Goal: Navigation & Orientation: Find specific page/section

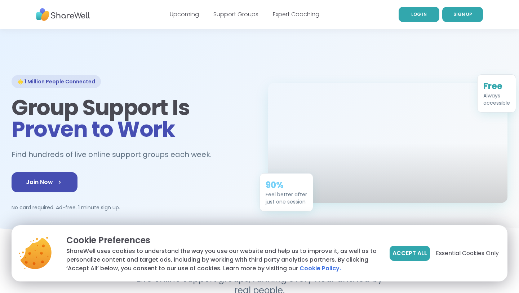
click at [423, 14] on span "LOG IN" at bounding box center [420, 14] width 16 height 6
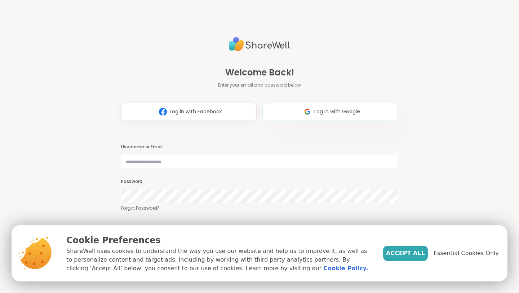
click at [311, 114] on img at bounding box center [308, 111] width 14 height 13
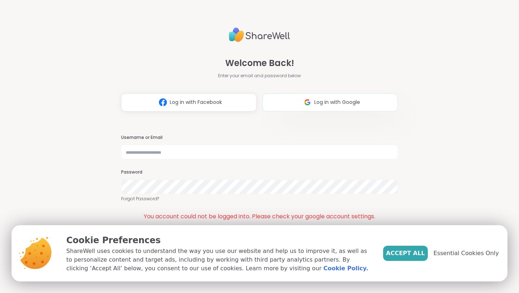
click at [325, 106] on button "Log in with Google" at bounding box center [331, 102] width 136 height 18
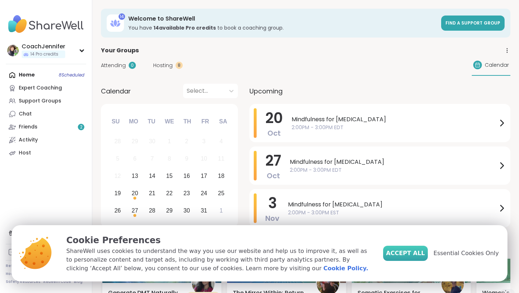
click at [419, 252] on span "Accept All" at bounding box center [405, 253] width 39 height 9
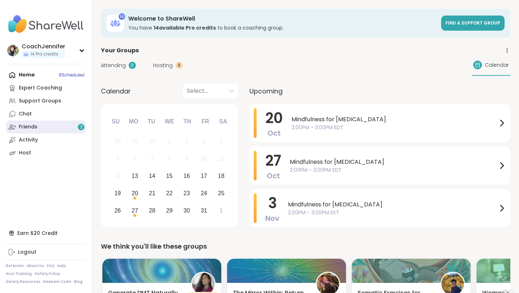
click at [31, 130] on div "Friends 2" at bounding box center [28, 126] width 19 height 7
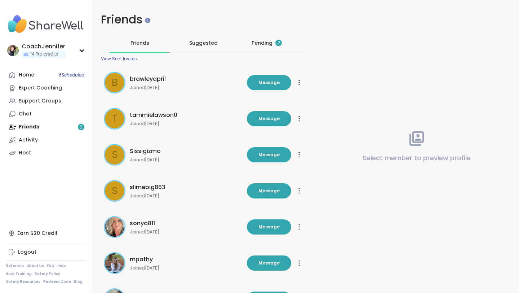
click at [267, 40] on div "Pending 2" at bounding box center [267, 42] width 30 height 7
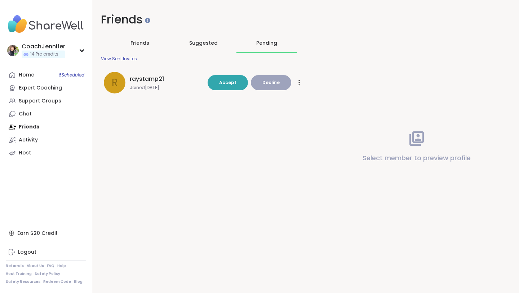
click at [146, 78] on span "raystamp21" at bounding box center [147, 79] width 34 height 9
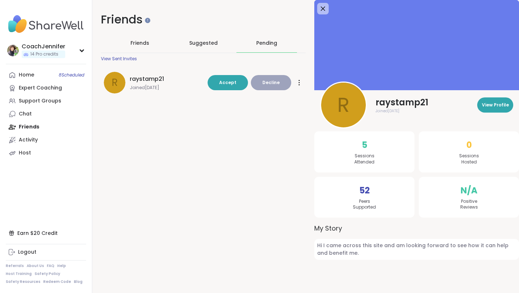
click at [206, 43] on span "Suggested" at bounding box center [203, 42] width 28 height 7
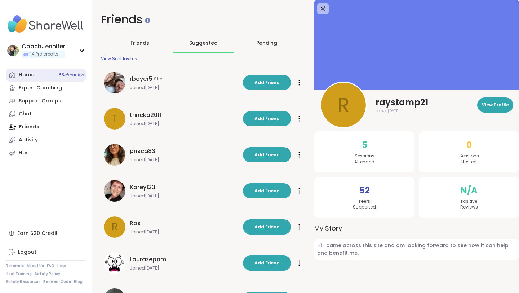
click at [69, 75] on span "8 Scheduled" at bounding box center [72, 75] width 26 height 6
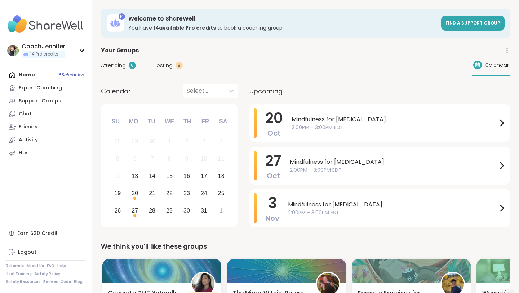
click at [166, 62] on span "Hosting" at bounding box center [162, 66] width 19 height 8
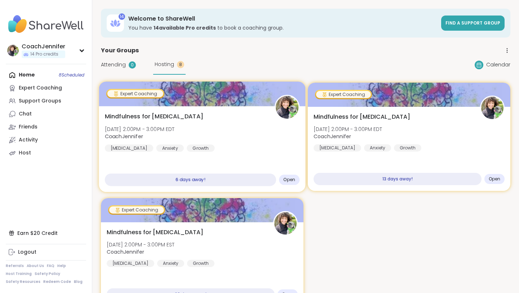
click at [286, 113] on img at bounding box center [287, 107] width 23 height 23
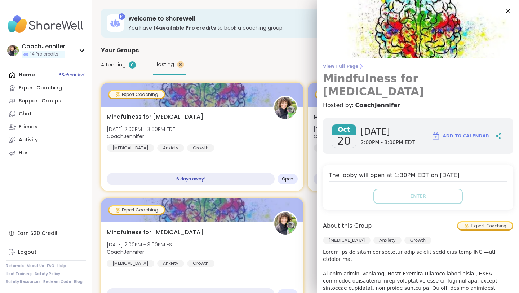
click at [342, 64] on span "View Full Page" at bounding box center [418, 66] width 190 height 6
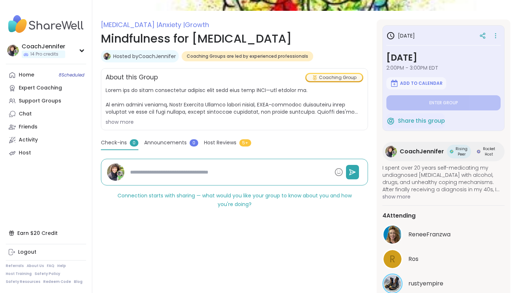
scroll to position [102, 0]
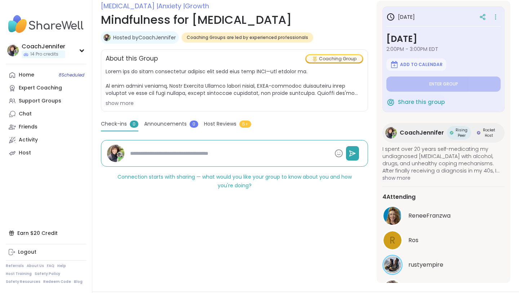
click at [218, 124] on span "Host Reviews" at bounding box center [220, 124] width 32 height 8
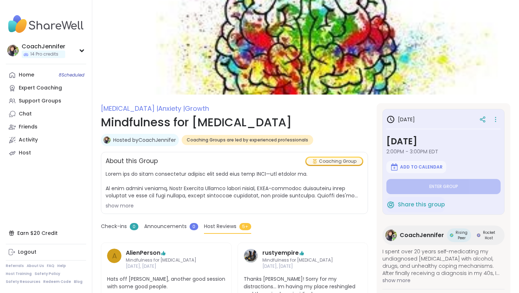
scroll to position [70, 0]
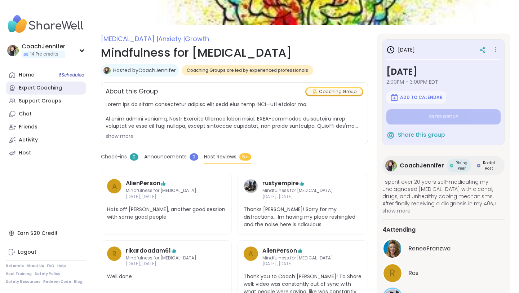
click at [28, 87] on div "Expert Coaching" at bounding box center [40, 87] width 43 height 7
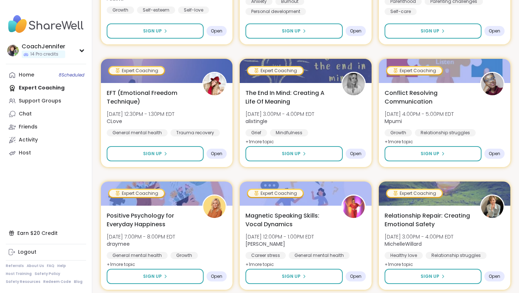
scroll to position [1337, 0]
